Goal: Task Accomplishment & Management: Use online tool/utility

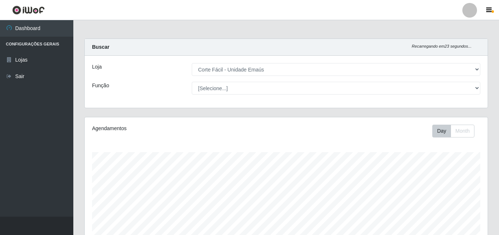
select select "201"
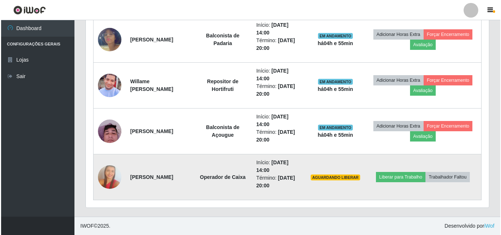
scroll to position [152, 403]
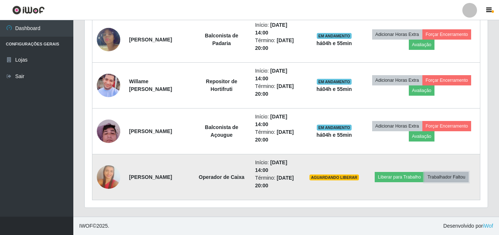
click at [445, 177] on button "Trabalhador Faltou" at bounding box center [447, 177] width 44 height 10
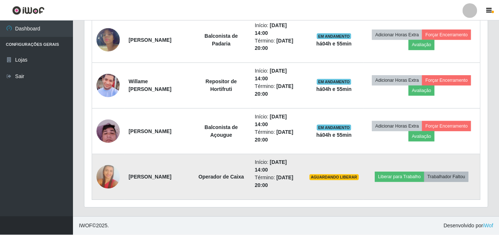
scroll to position [152, 400]
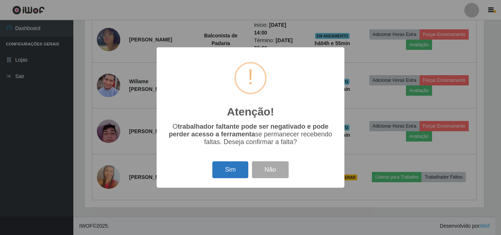
click at [231, 174] on button "Sim" at bounding box center [230, 169] width 36 height 17
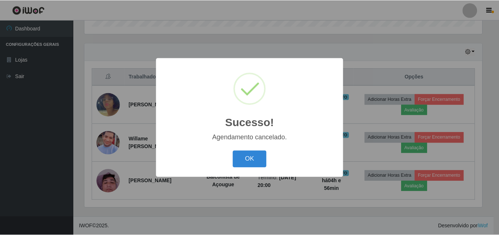
scroll to position [259, 0]
click at [253, 154] on button "OK" at bounding box center [251, 159] width 34 height 17
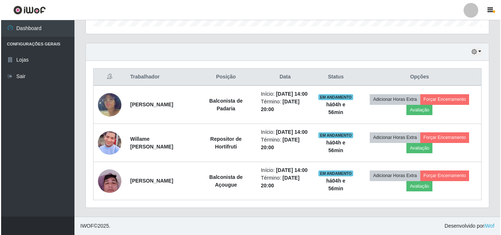
scroll to position [152, 403]
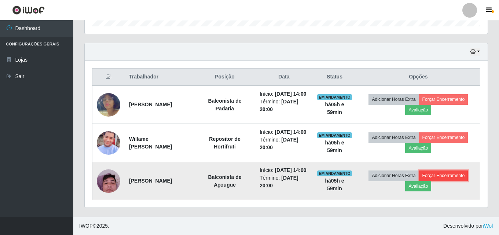
click at [459, 171] on button "Forçar Encerramento" at bounding box center [443, 176] width 49 height 10
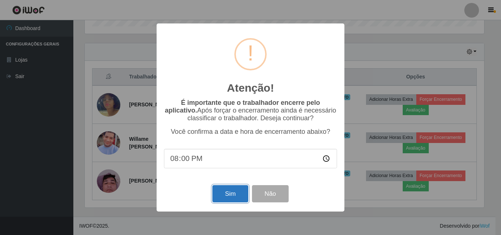
click at [236, 197] on button "Sim" at bounding box center [230, 193] width 36 height 17
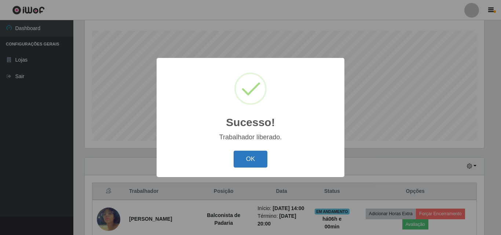
click at [252, 159] on button "OK" at bounding box center [251, 159] width 34 height 17
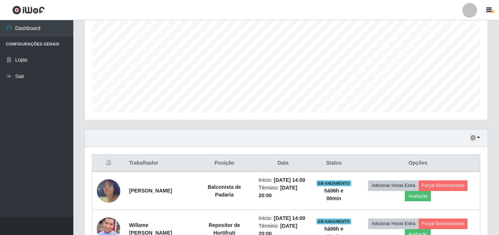
scroll to position [195, 0]
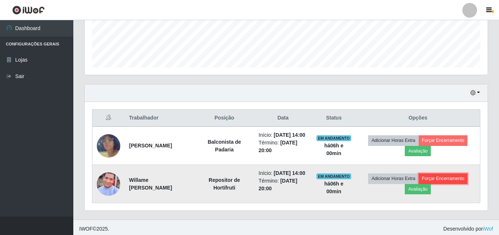
click at [459, 184] on button "Forçar Encerramento" at bounding box center [443, 179] width 49 height 10
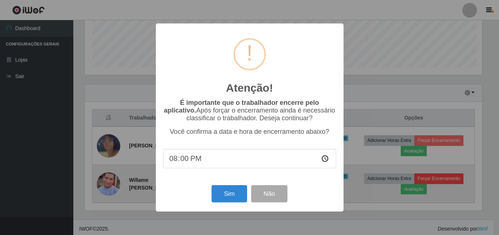
scroll to position [152, 400]
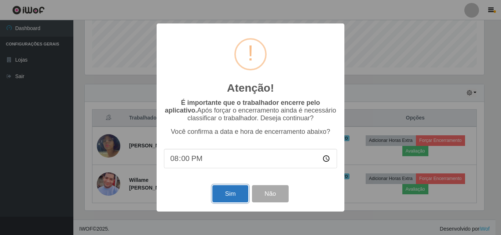
click at [239, 195] on button "Sim" at bounding box center [230, 193] width 36 height 17
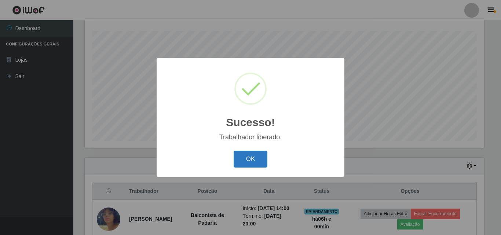
click at [247, 160] on button "OK" at bounding box center [251, 159] width 34 height 17
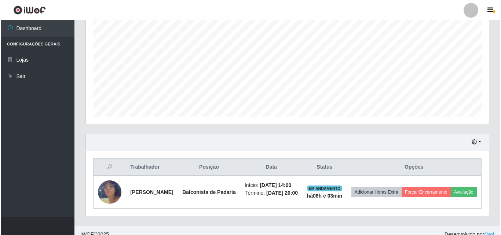
scroll to position [160, 0]
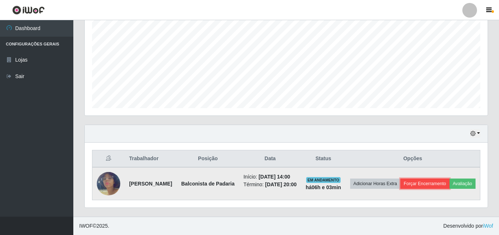
click at [450, 179] on button "Forçar Encerramento" at bounding box center [425, 184] width 49 height 10
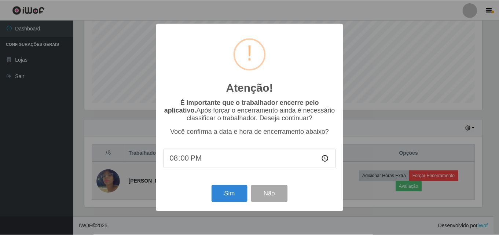
scroll to position [152, 400]
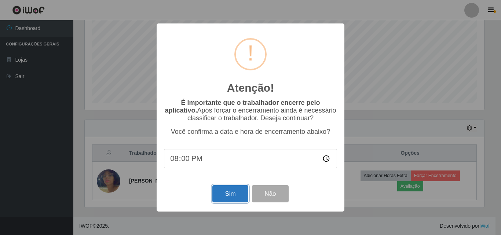
click at [238, 196] on button "Sim" at bounding box center [230, 193] width 36 height 17
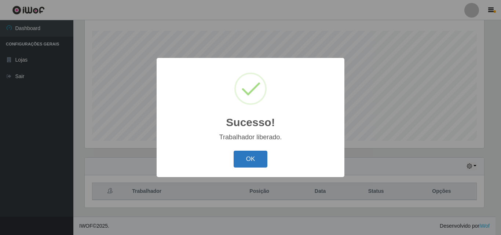
click at [259, 164] on button "OK" at bounding box center [251, 159] width 34 height 17
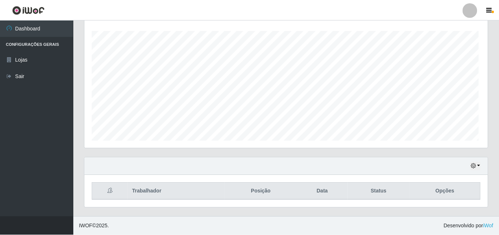
scroll to position [152, 403]
